Goal: Task Accomplishment & Management: Use online tool/utility

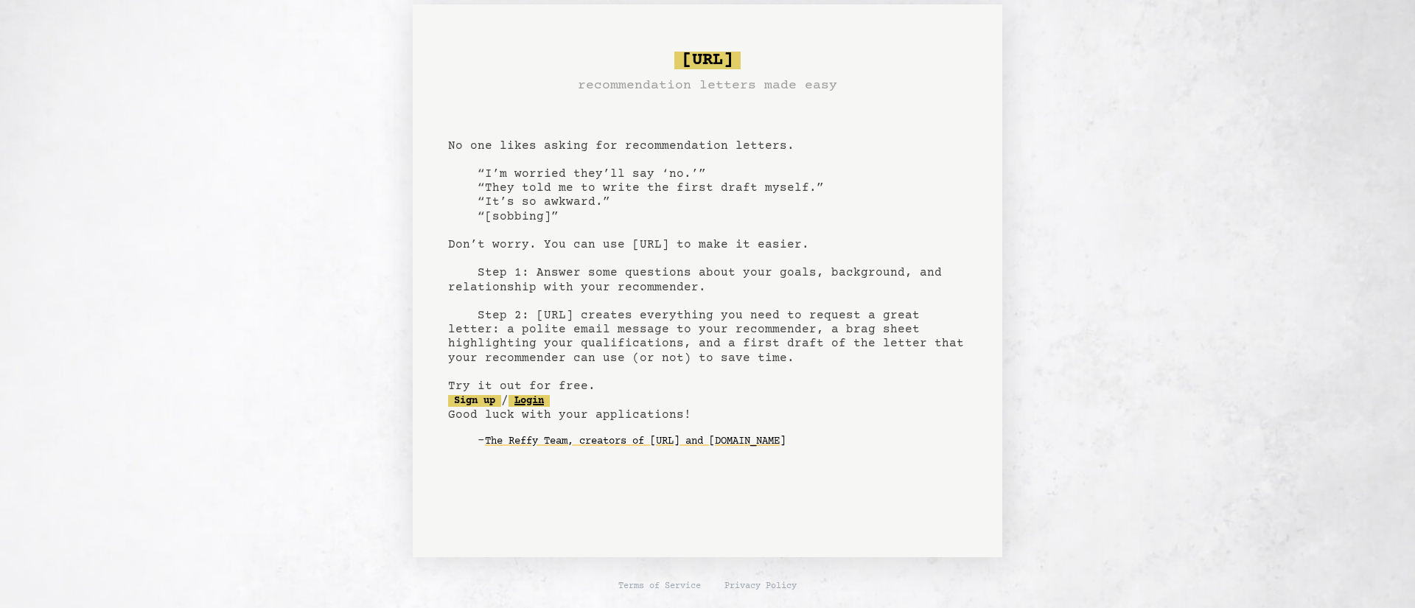
click at [550, 404] on link "Login" at bounding box center [528, 401] width 41 height 12
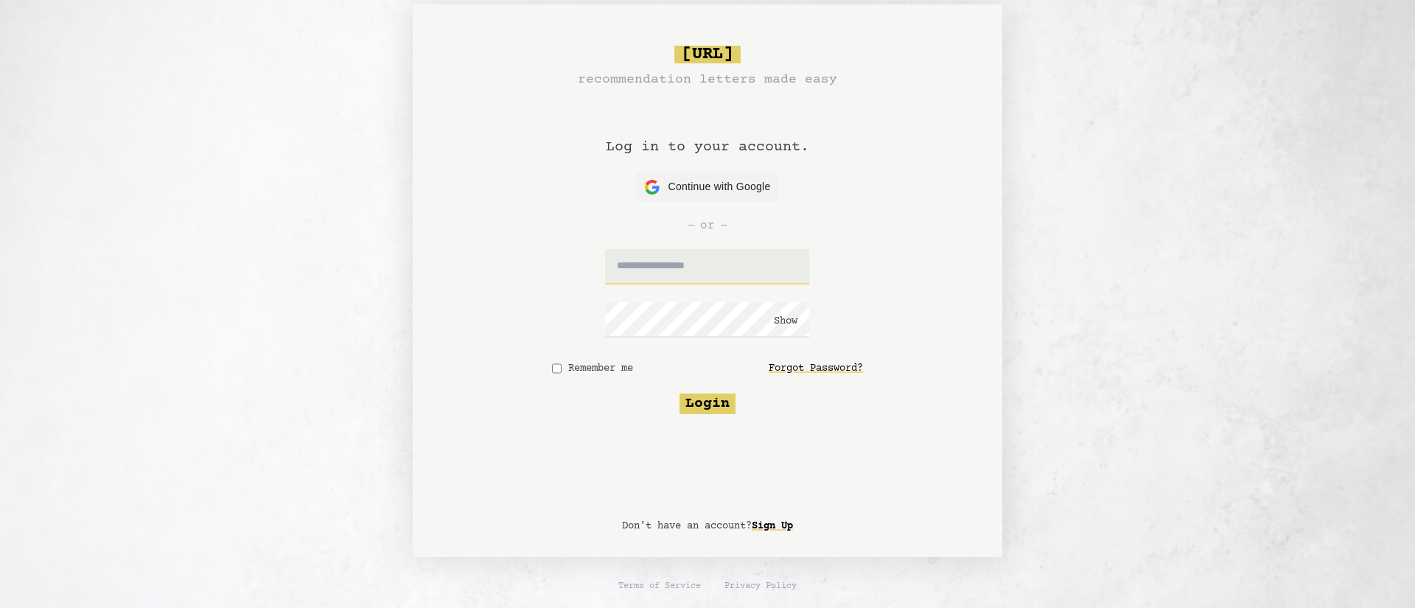
click at [680, 271] on input "text" at bounding box center [707, 266] width 204 height 35
type input "**********"
click button "Show" at bounding box center [786, 321] width 24 height 15
click at [794, 321] on button "Hide" at bounding box center [786, 321] width 24 height 15
click at [716, 401] on button "Login" at bounding box center [707, 403] width 56 height 21
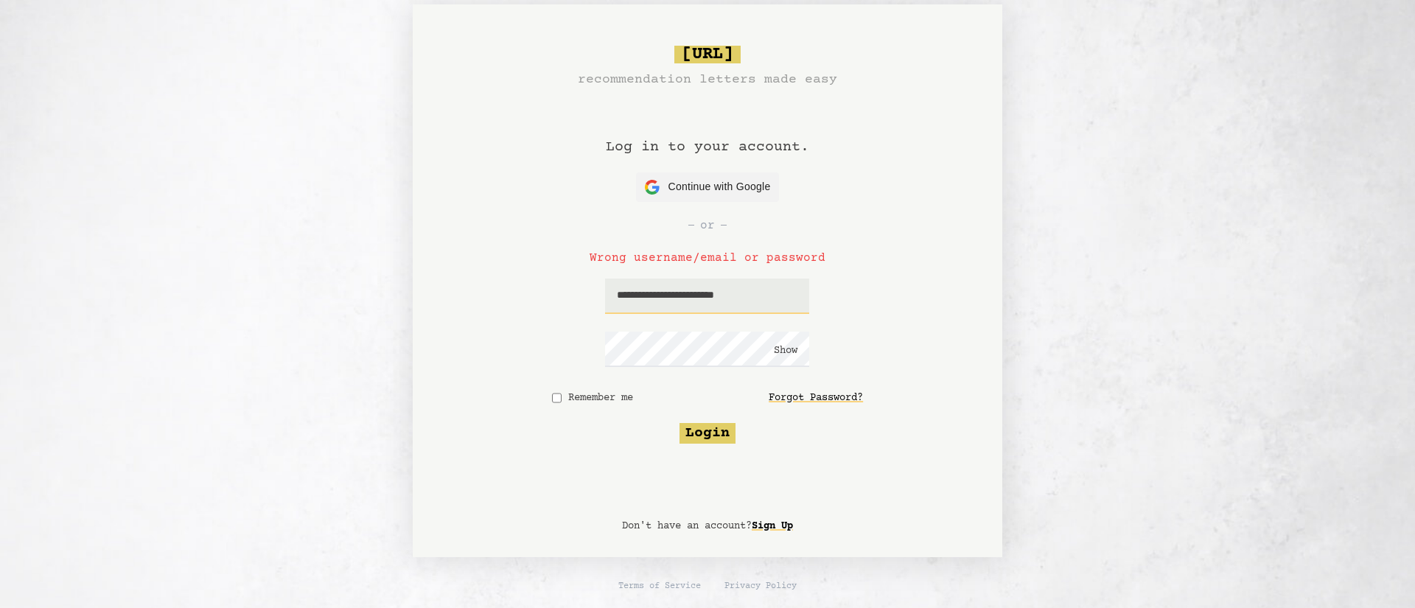
click at [780, 294] on input "**********" at bounding box center [707, 296] width 204 height 35
type input "**********"
click at [702, 435] on button "Login" at bounding box center [707, 433] width 56 height 21
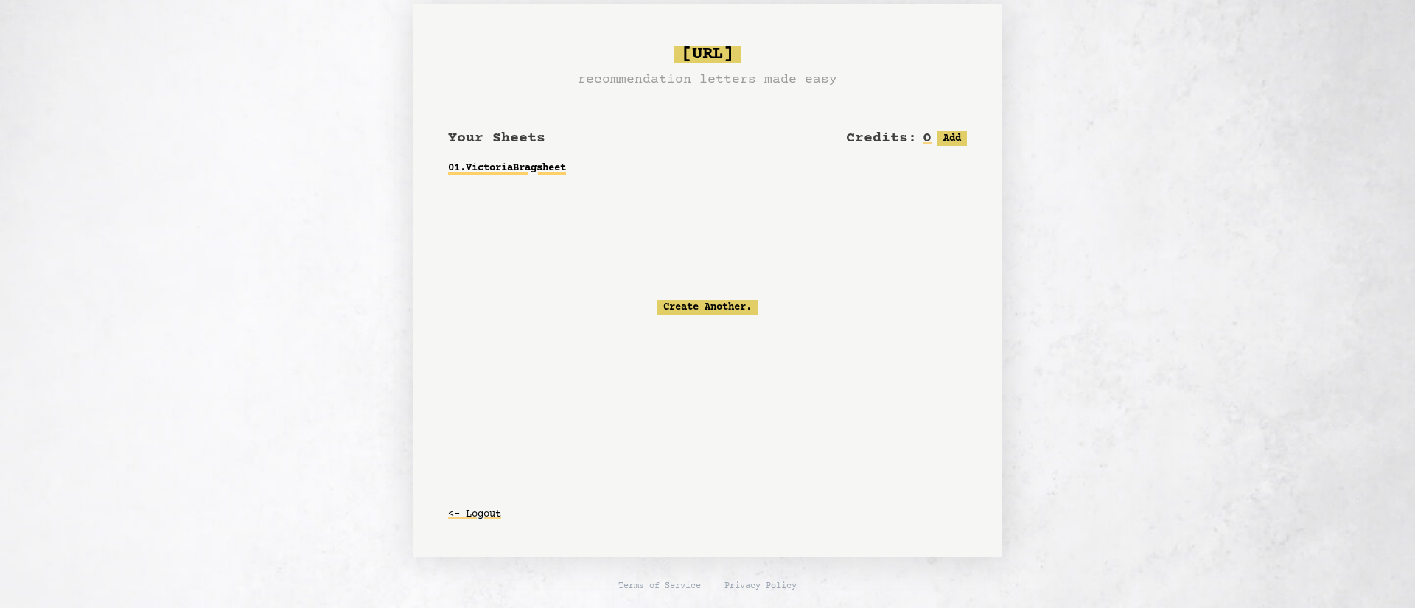
click at [531, 165] on link "01 . Victoria Bragsheet" at bounding box center [707, 168] width 519 height 27
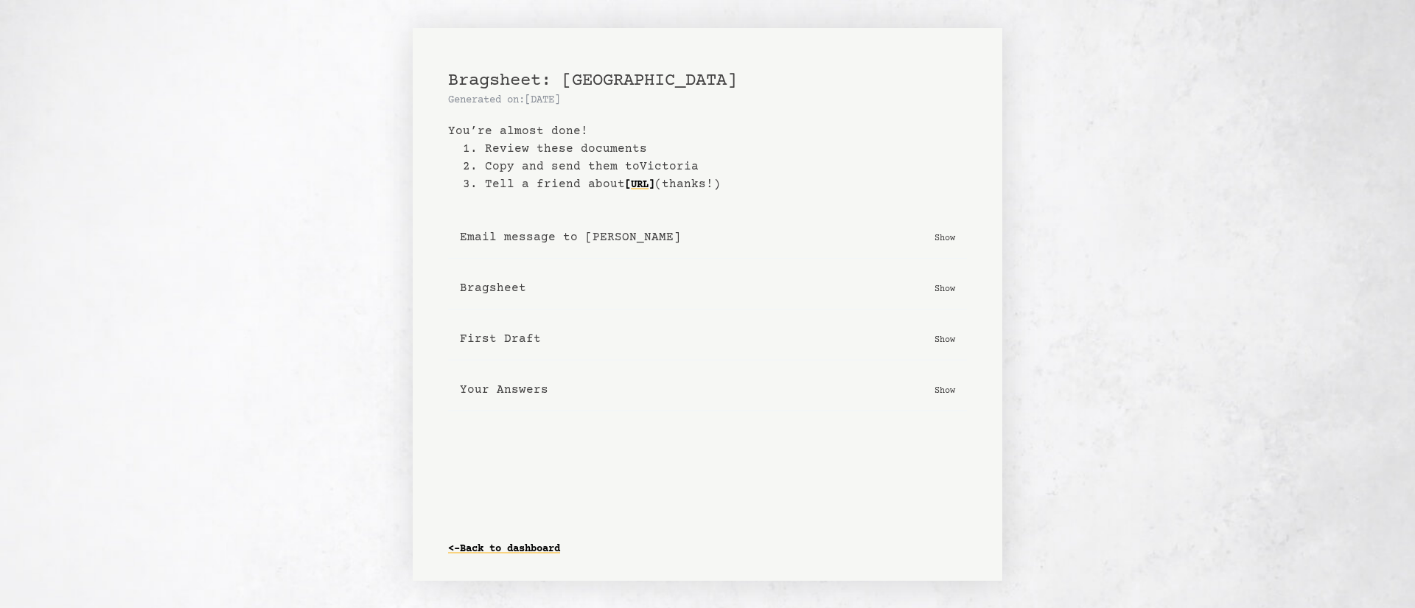
click at [499, 335] on b "First Draft" at bounding box center [500, 339] width 81 height 18
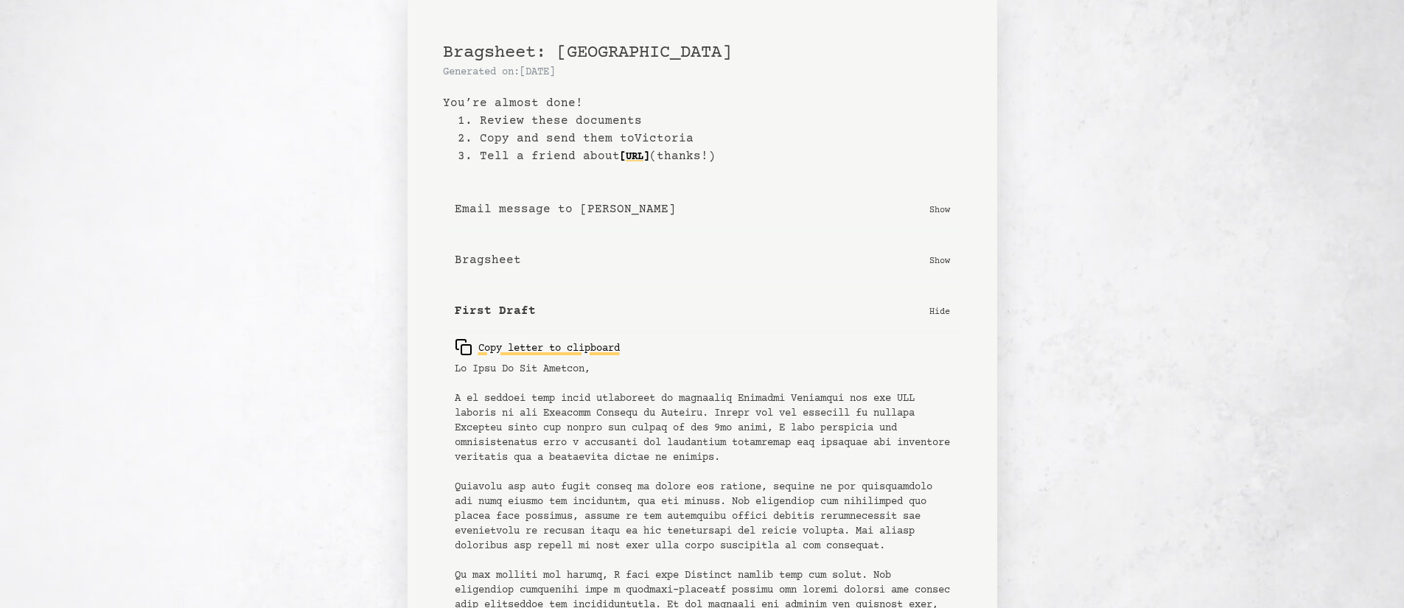
click at [521, 350] on div "Copy letter to clipboard" at bounding box center [537, 347] width 165 height 18
click at [304, 391] on body "Bragsheet: Victoria Generated on: 8/12/2025 You’re almost done! 1. Review these…" at bounding box center [702, 304] width 1061 height 608
click at [327, 443] on body "Bragsheet: Victoria Generated on: 8/12/2025 You’re almost done! 1. Review these…" at bounding box center [702, 304] width 1061 height 608
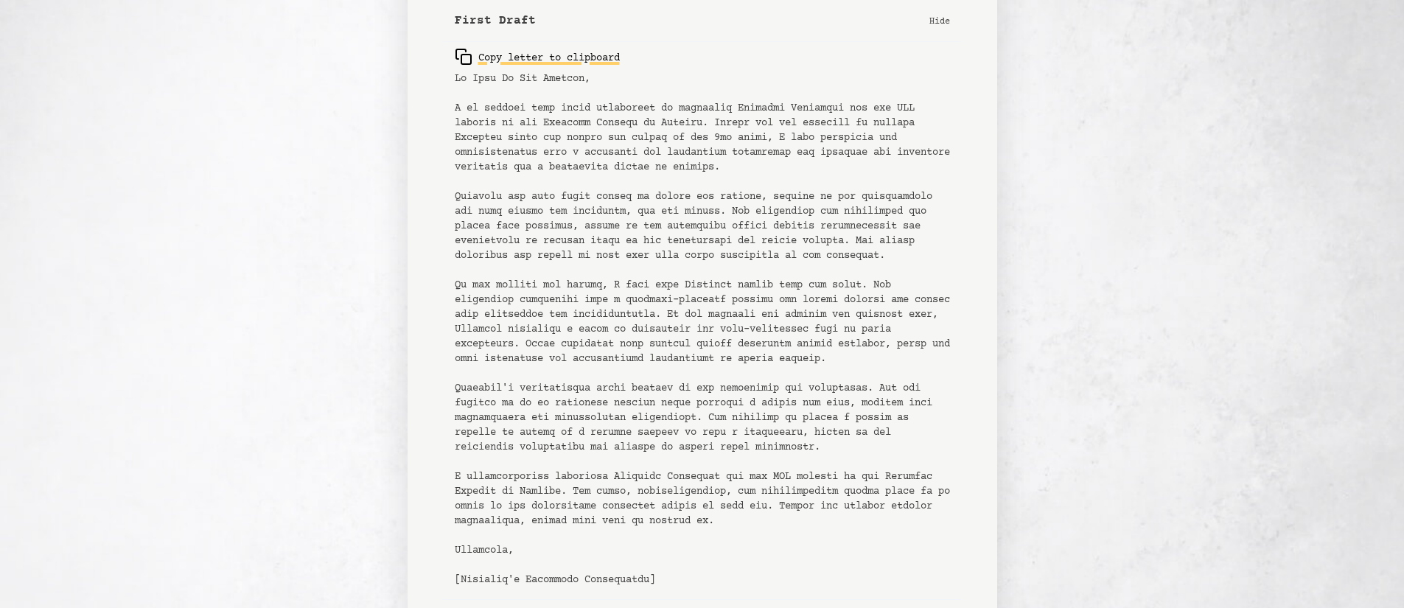
scroll to position [295, 0]
click at [553, 55] on div "Copy letter to clipboard" at bounding box center [537, 52] width 165 height 18
